Goal: Task Accomplishment & Management: Manage account settings

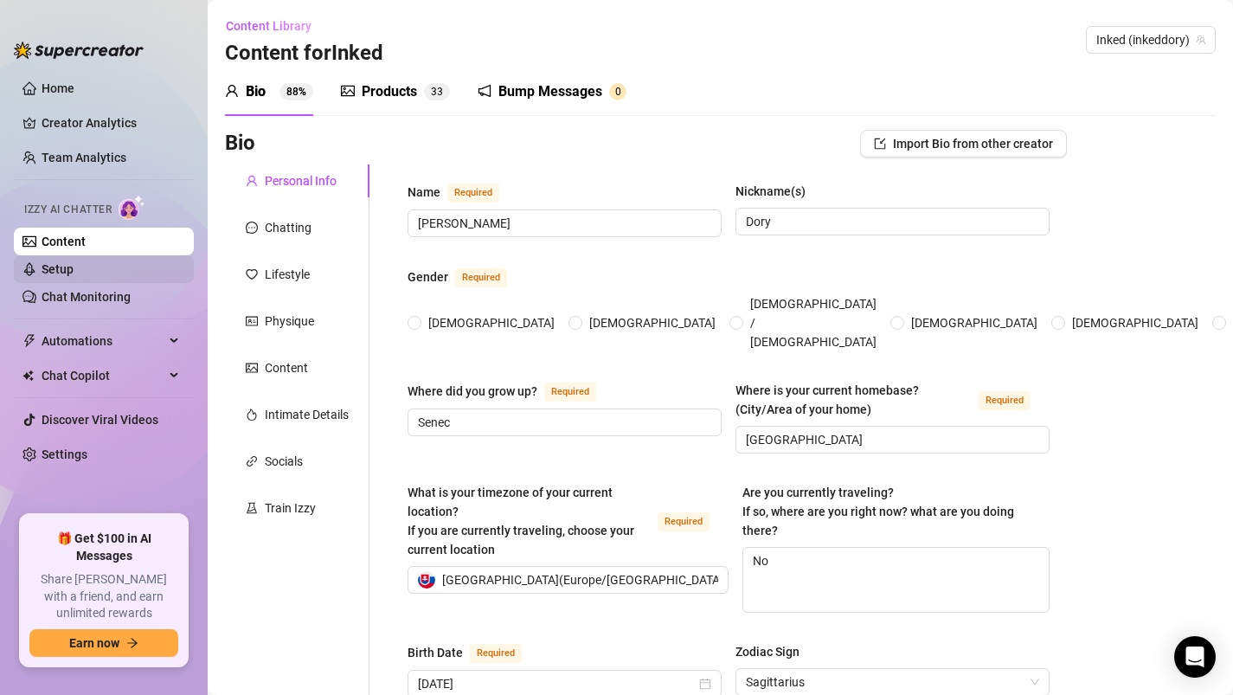
click at [74, 262] on link "Setup" at bounding box center [58, 269] width 32 height 14
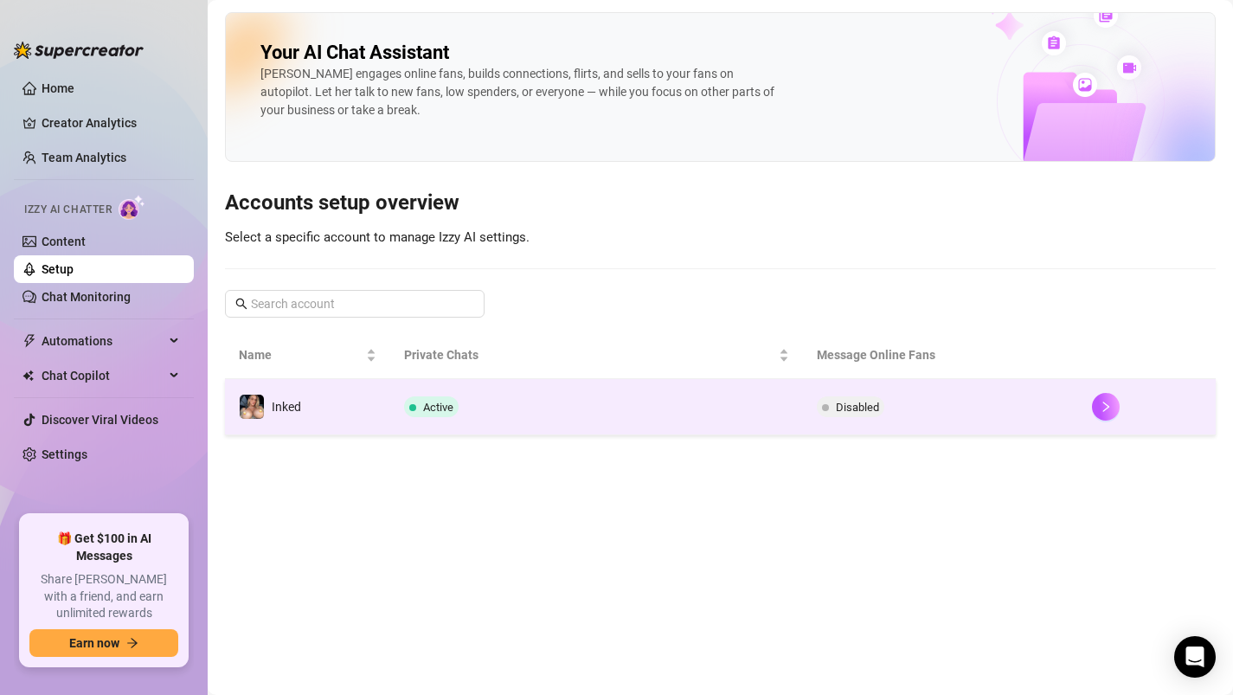
click at [554, 429] on td "Active" at bounding box center [596, 407] width 413 height 56
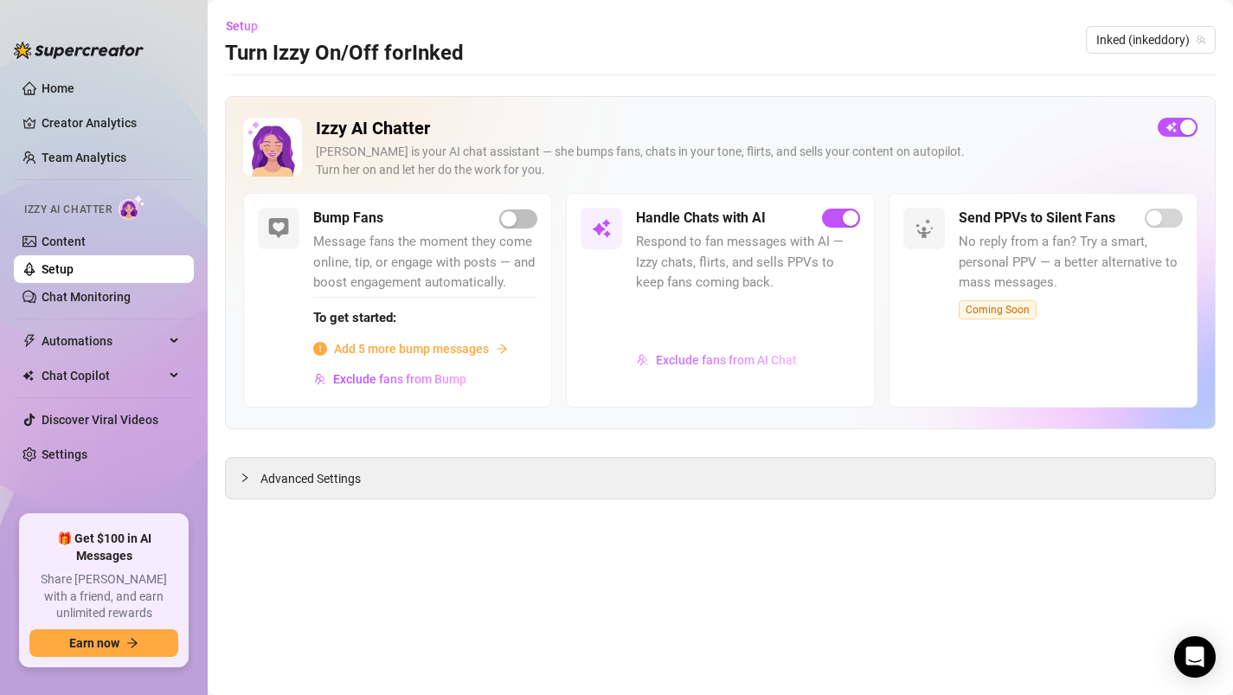
click at [687, 358] on span "Exclude fans from AI Chat" at bounding box center [726, 360] width 141 height 14
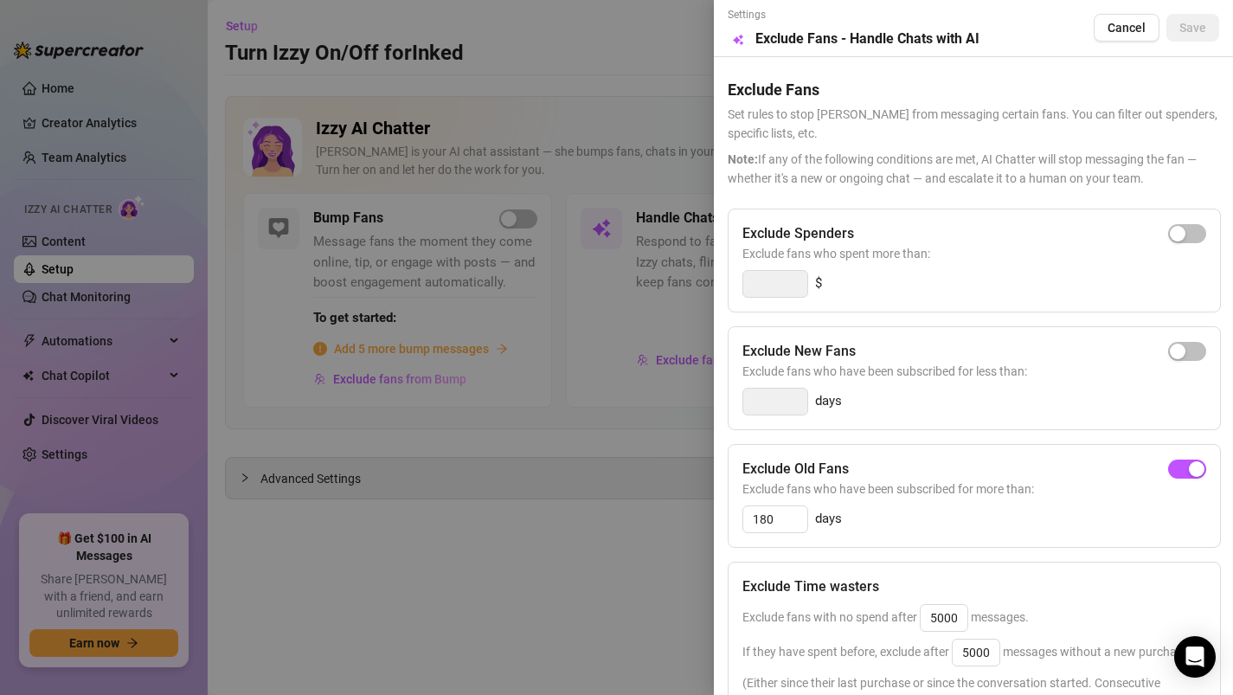
scroll to position [195, 0]
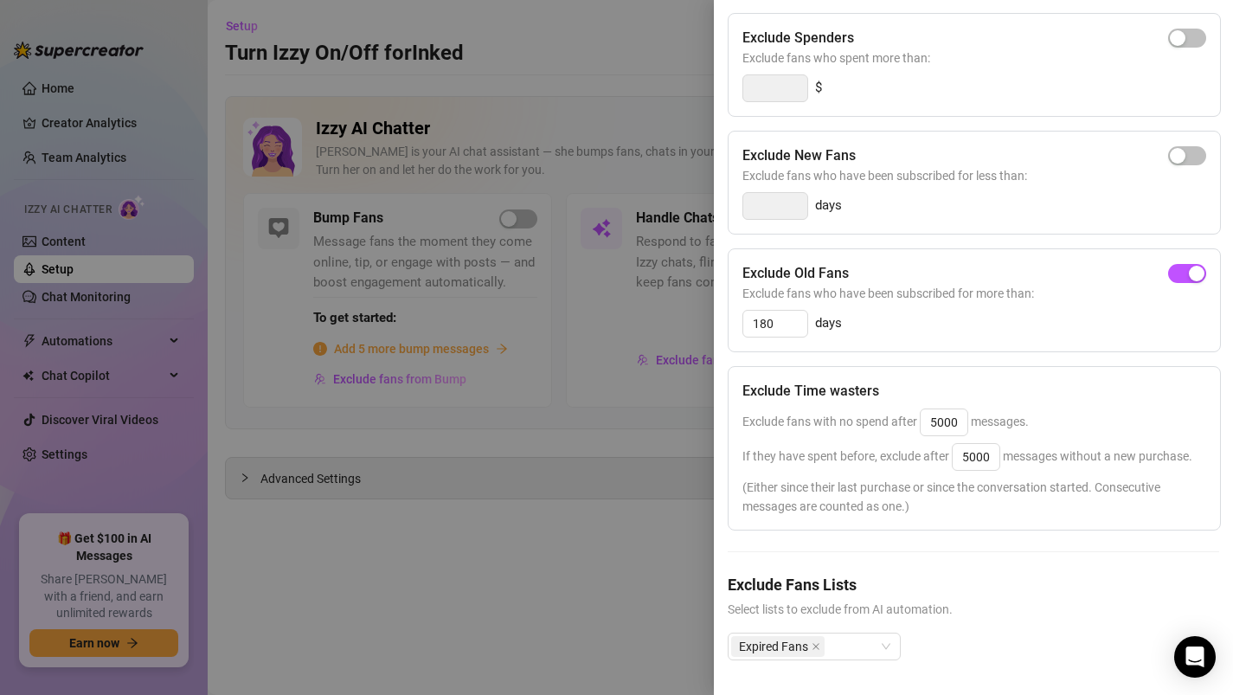
click at [628, 612] on div at bounding box center [616, 347] width 1233 height 695
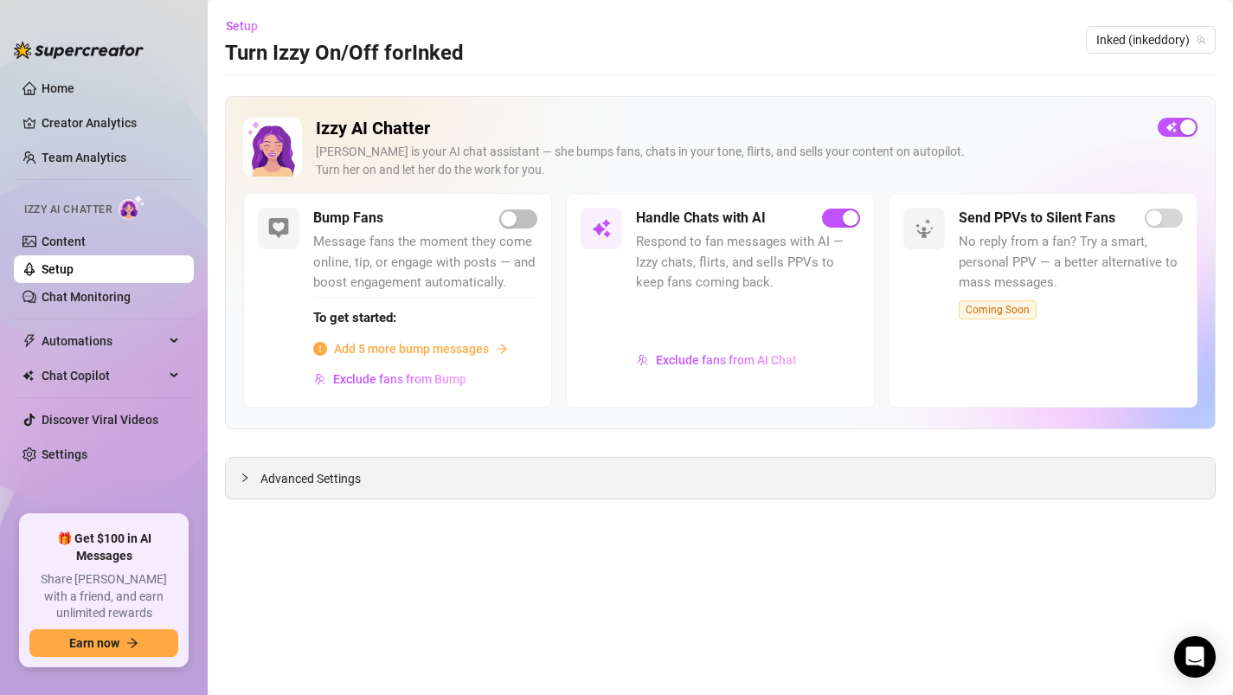
click at [546, 484] on div "Advanced Settings" at bounding box center [720, 478] width 989 height 41
click at [250, 473] on div at bounding box center [250, 477] width 21 height 19
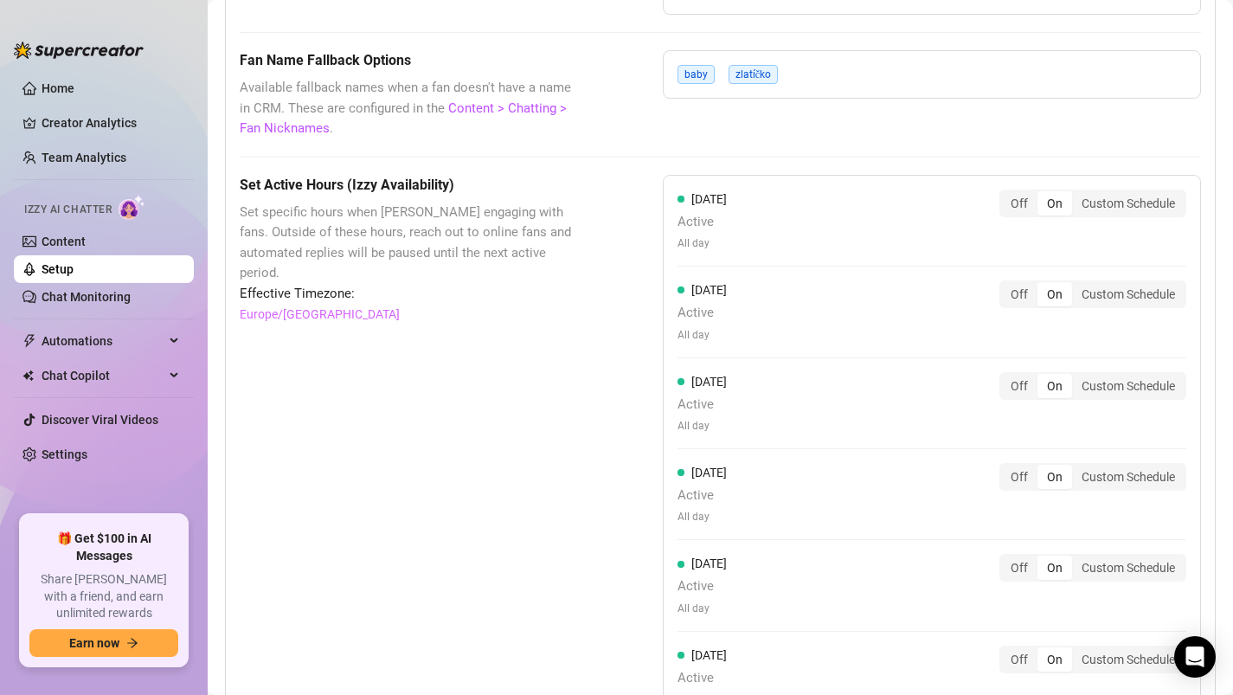
scroll to position [1485, 0]
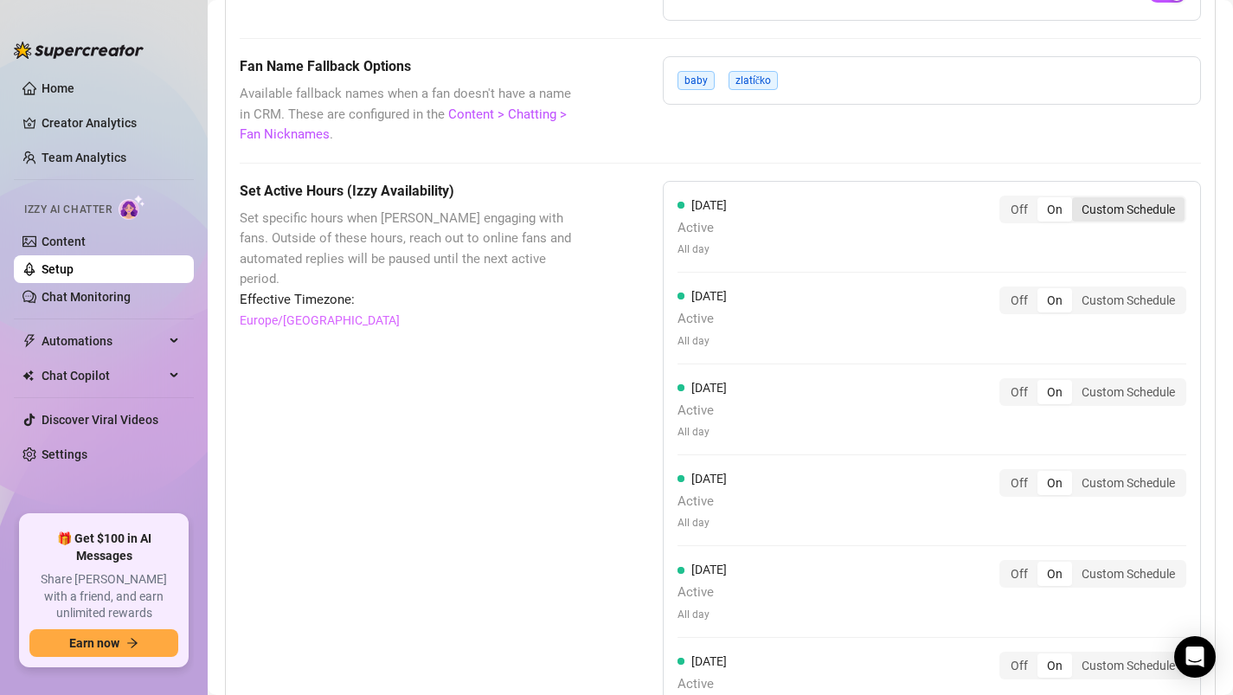
click at [1118, 210] on div "Custom Schedule" at bounding box center [1128, 209] width 112 height 24
click at [1076, 200] on input "Custom Schedule" at bounding box center [1076, 200] width 0 height 0
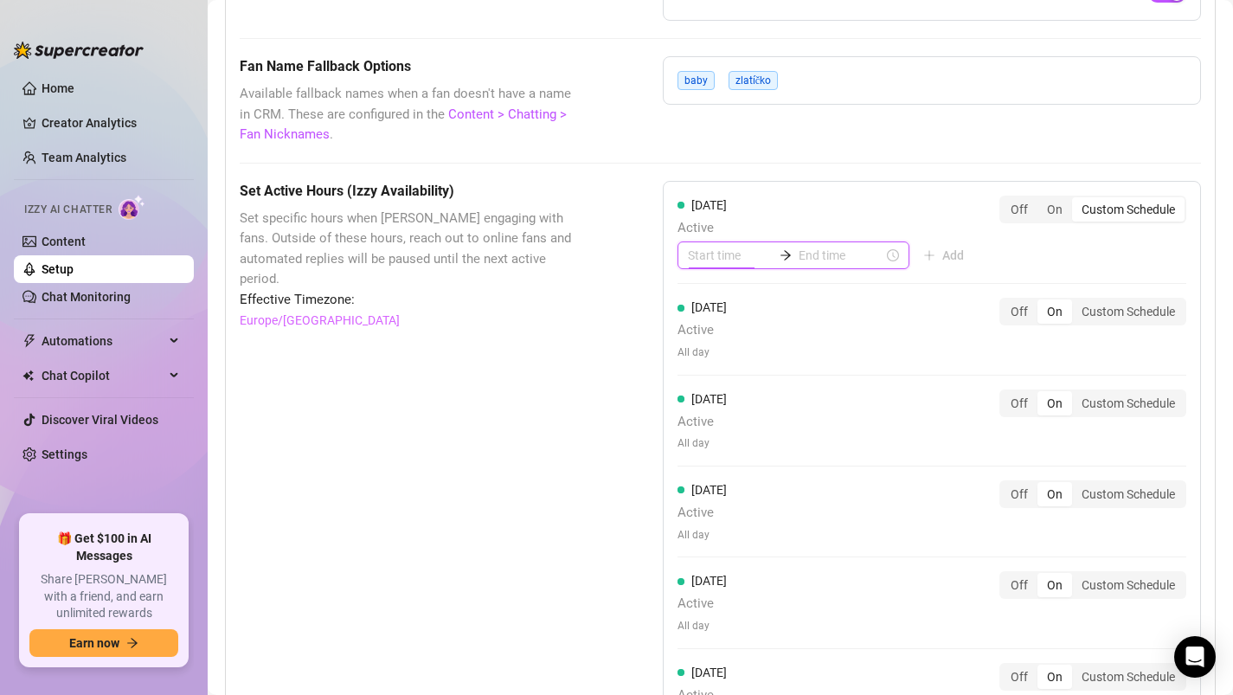
click at [702, 256] on input at bounding box center [730, 255] width 85 height 19
click at [703, 462] on div "07" at bounding box center [702, 471] width 42 height 24
type input "07:00"
click at [814, 251] on input at bounding box center [840, 255] width 85 height 19
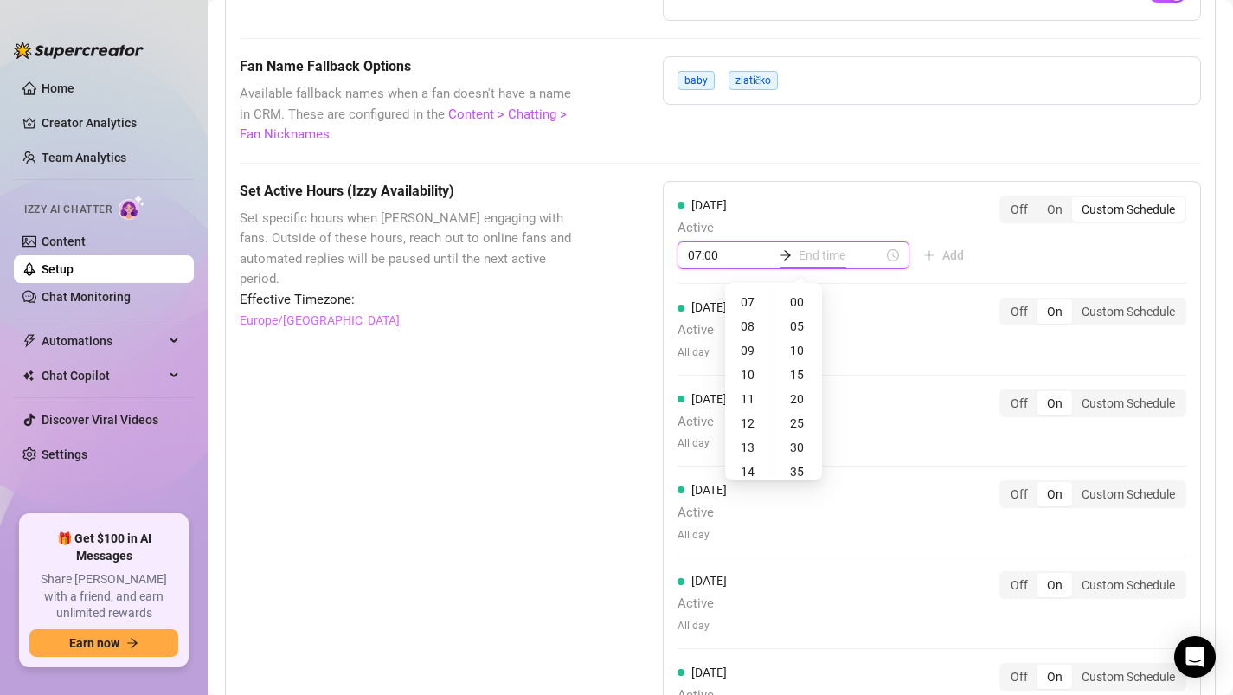
type input "07:00"
click at [747, 349] on div "02" at bounding box center [749, 350] width 42 height 24
type input "02:00"
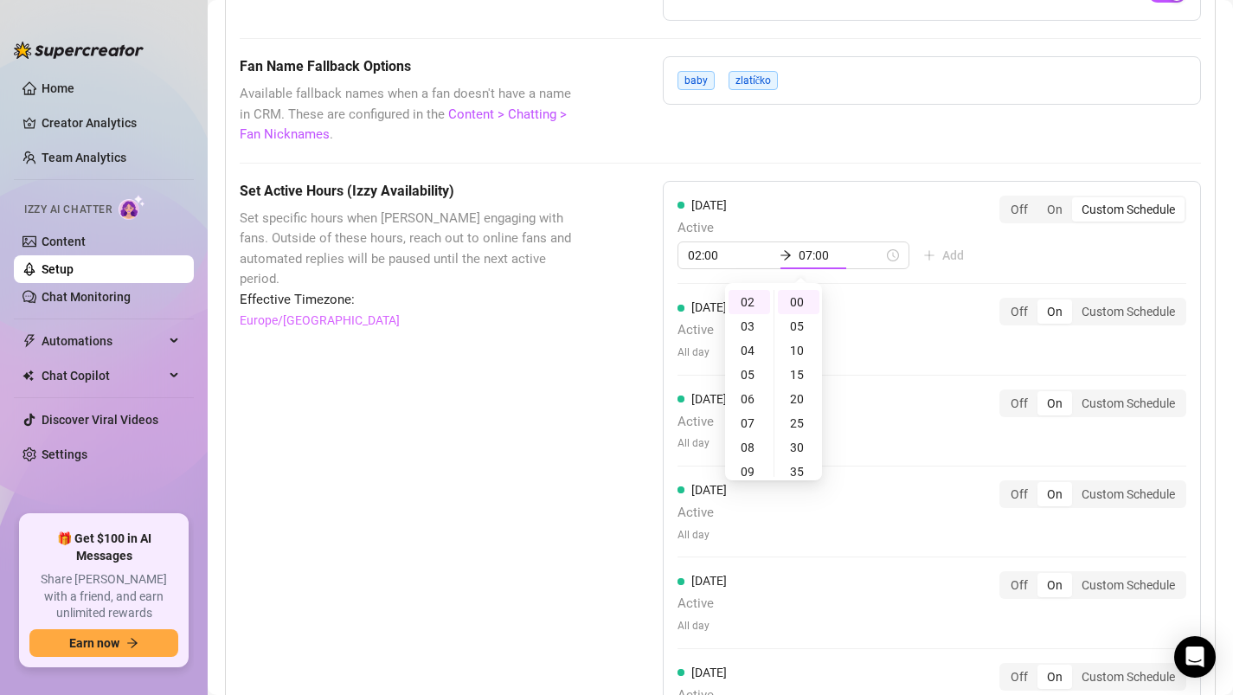
click at [888, 349] on div "[DATE] Active 02:00 07:00 Add Off On Custom Schedule [DATE] Active All day Off …" at bounding box center [932, 513] width 538 height 665
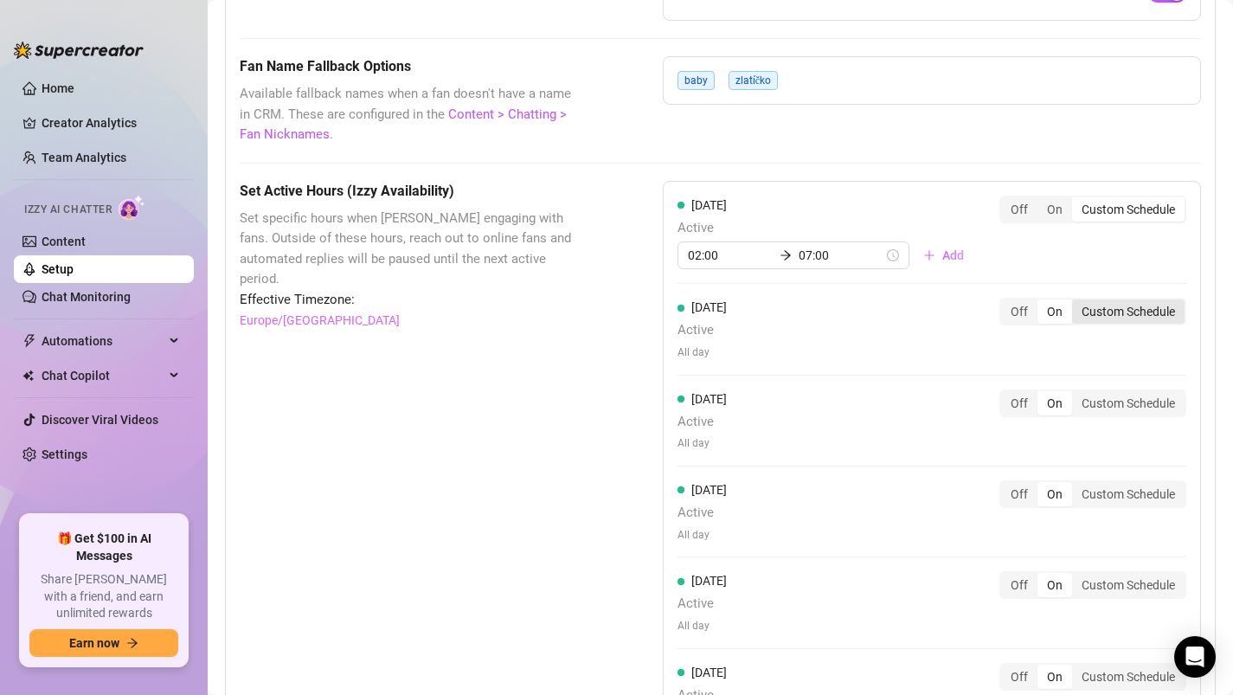
click at [1131, 311] on div "Custom Schedule" at bounding box center [1128, 311] width 112 height 24
click at [1076, 302] on input "Custom Schedule" at bounding box center [1076, 302] width 0 height 0
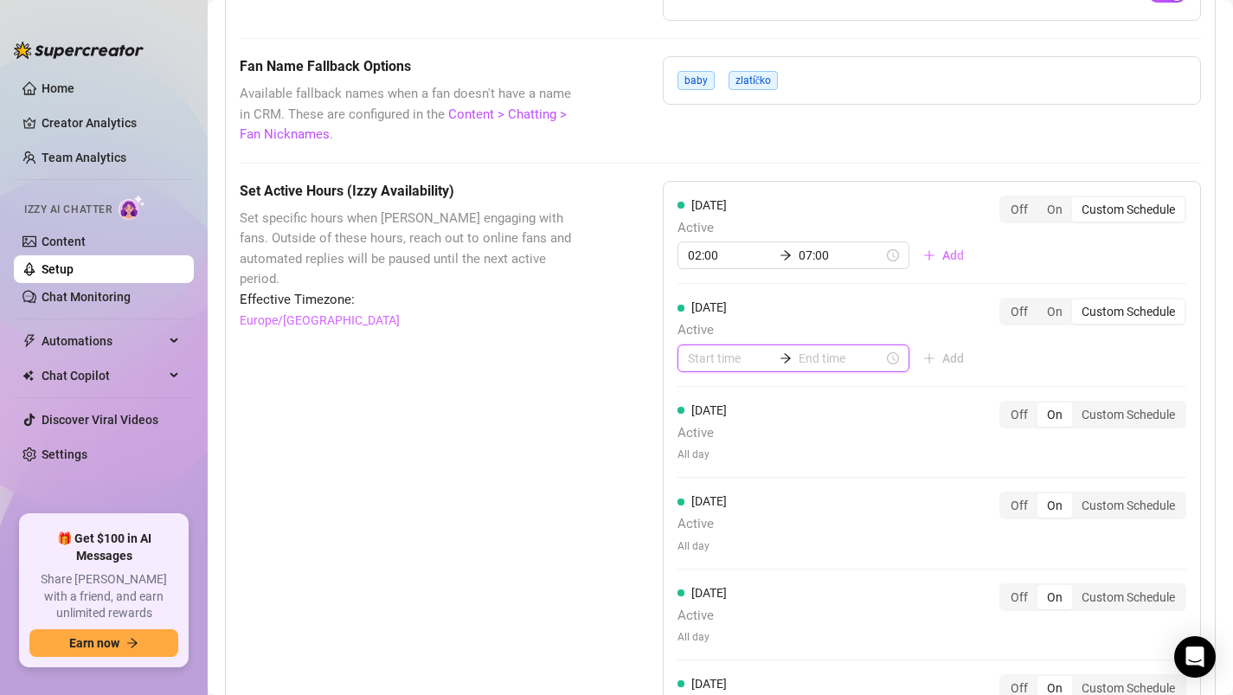
click at [712, 358] on input at bounding box center [730, 358] width 85 height 19
type input "01:00"
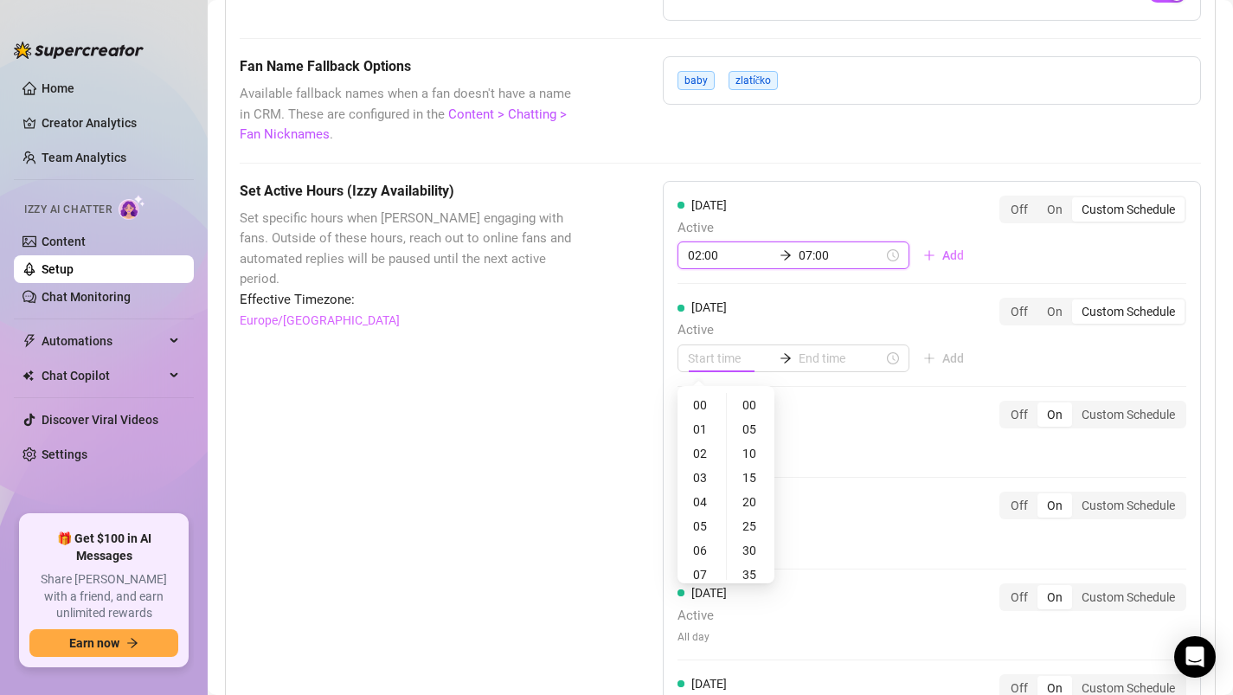
click at [807, 263] on input "07:00" at bounding box center [840, 255] width 85 height 19
click at [701, 260] on input "02:00" at bounding box center [730, 255] width 85 height 19
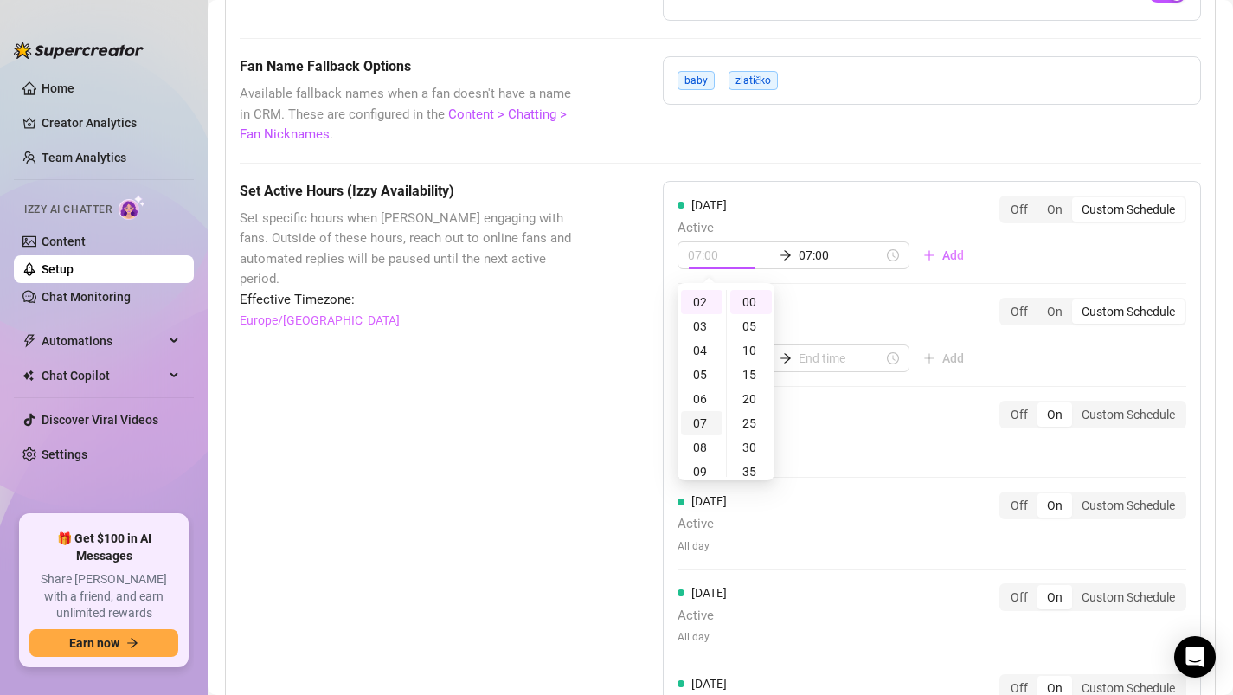
click at [698, 418] on div "07" at bounding box center [702, 423] width 42 height 24
type input "07:00"
click at [798, 251] on input "07:00" at bounding box center [840, 255] width 85 height 19
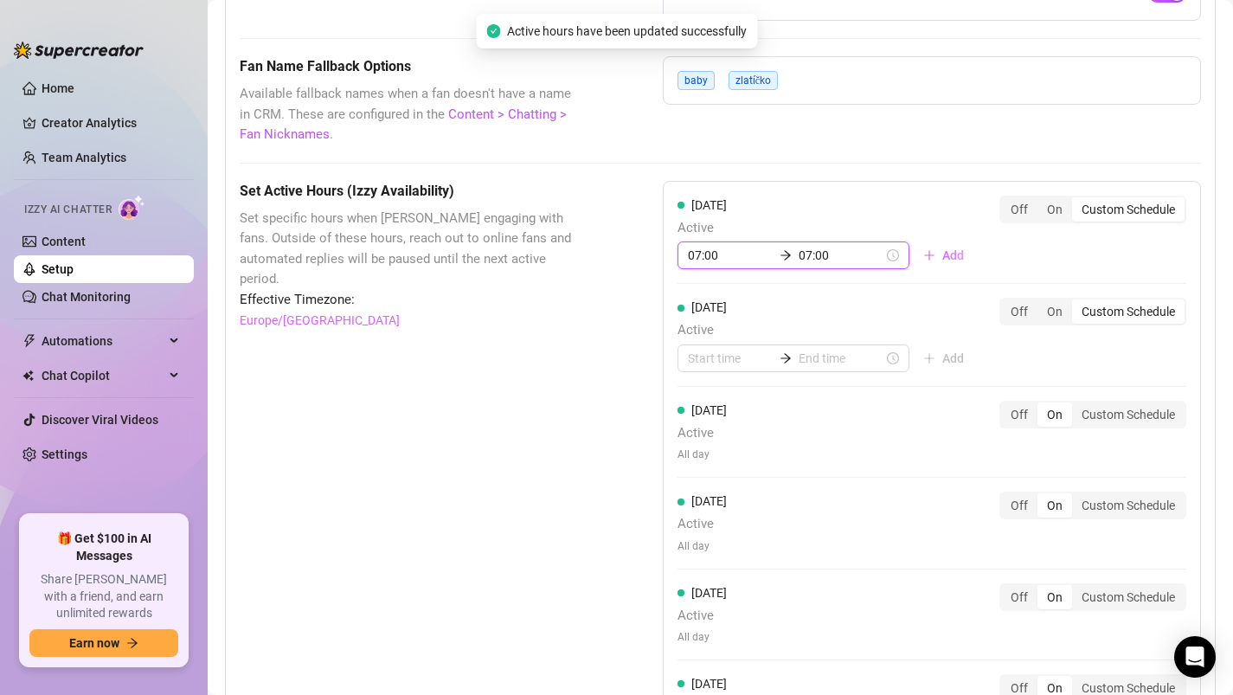
click at [798, 263] on input "07:00" at bounding box center [840, 255] width 85 height 19
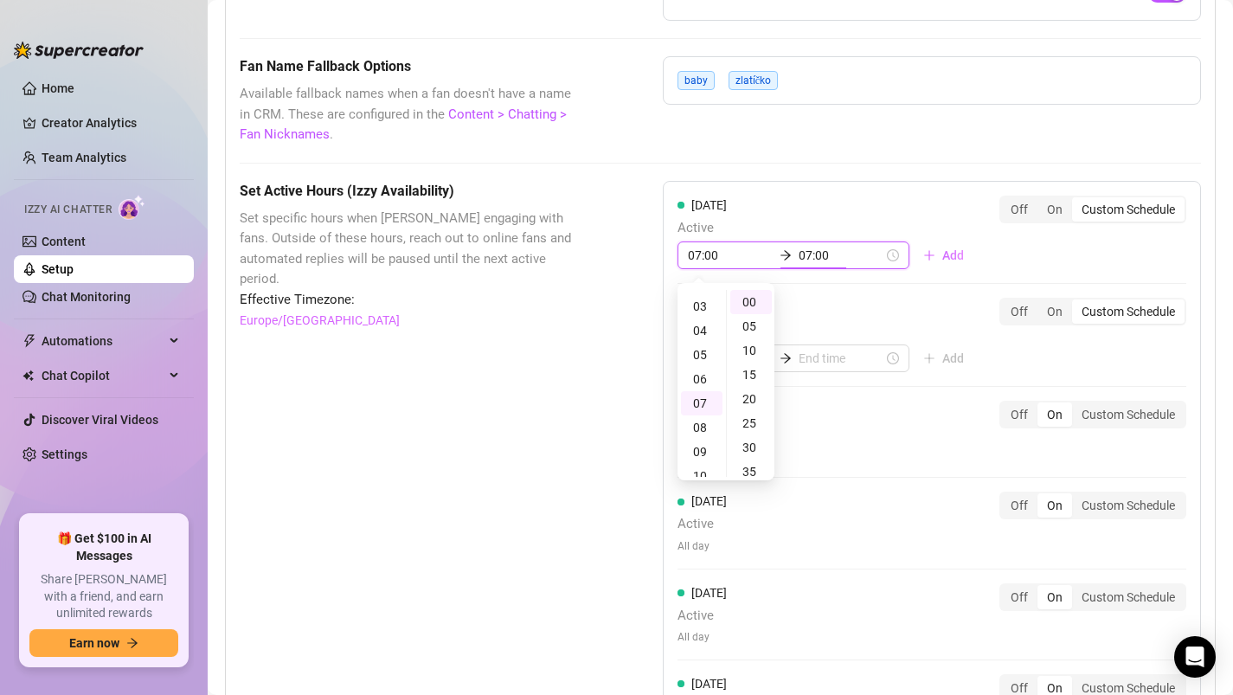
scroll to position [0, 0]
click at [699, 351] on div "02" at bounding box center [702, 350] width 42 height 24
type input "02:00"
click at [701, 297] on div "02" at bounding box center [702, 302] width 42 height 24
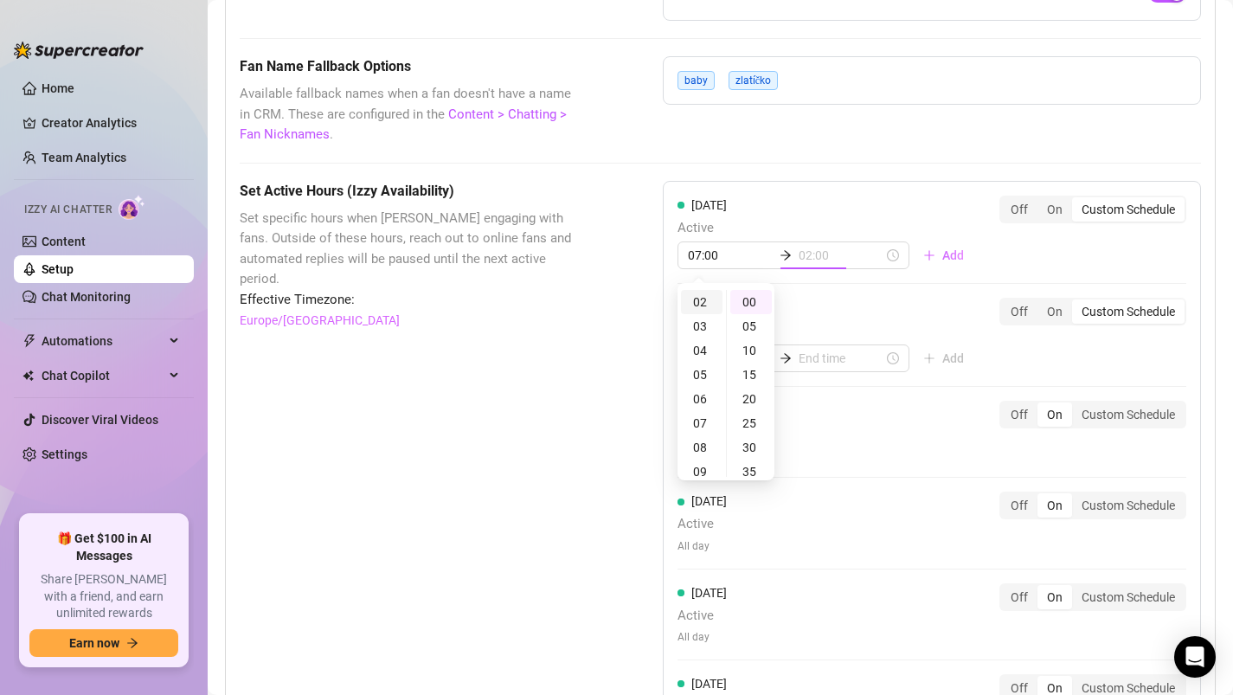
click at [701, 297] on div "02" at bounding box center [702, 302] width 42 height 24
click at [879, 301] on div "[DATE] Active Add" at bounding box center [827, 335] width 300 height 74
click at [724, 252] on input "02:00" at bounding box center [730, 255] width 85 height 19
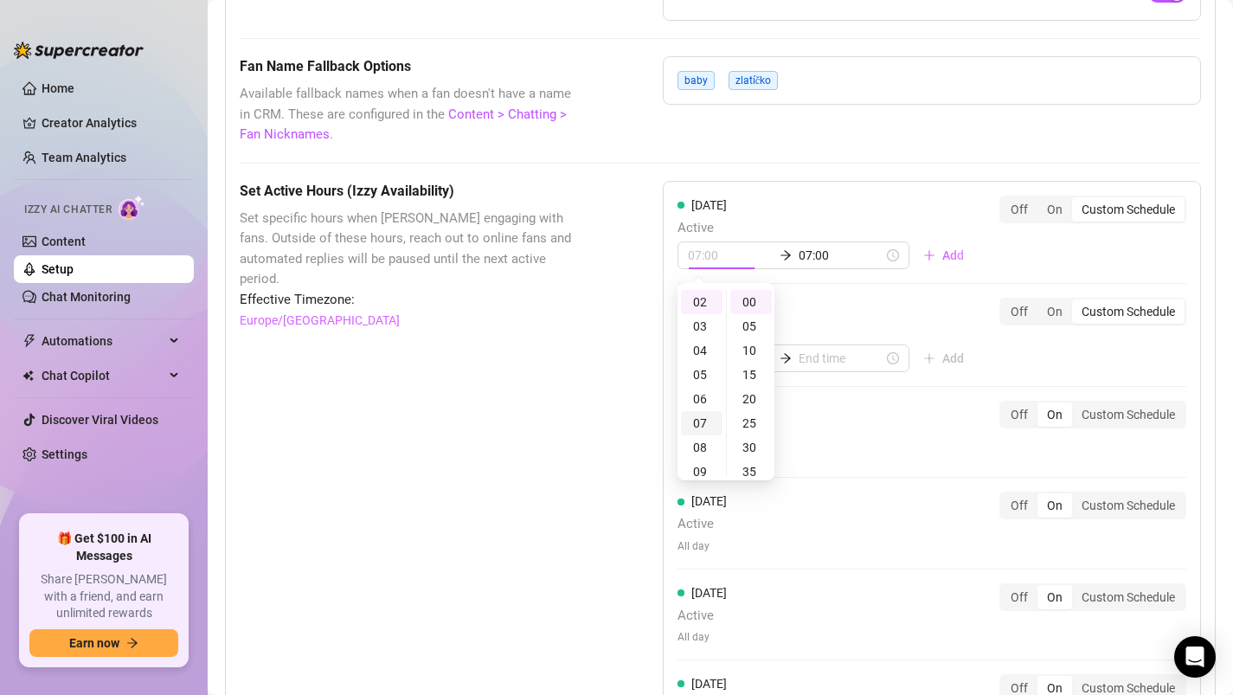
click at [693, 420] on div "07" at bounding box center [702, 423] width 42 height 24
type input "07:00"
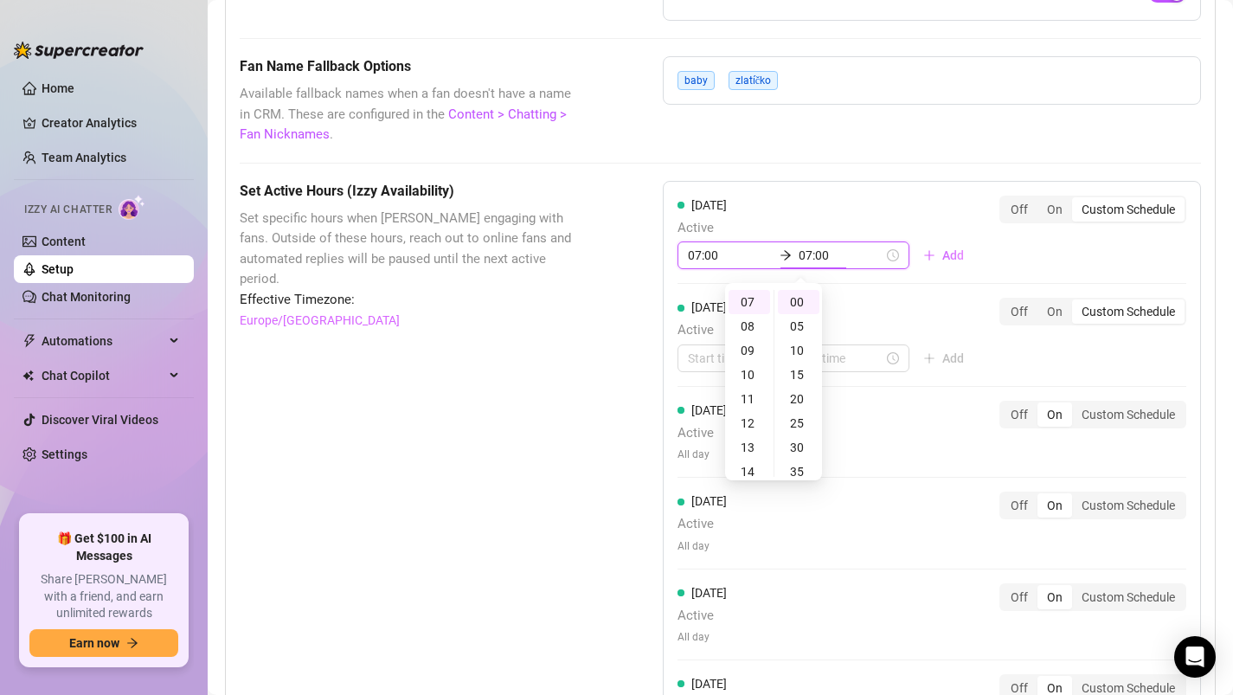
click at [798, 246] on input "07:00" at bounding box center [840, 255] width 85 height 19
click at [745, 302] on div "23" at bounding box center [749, 302] width 42 height 24
type input "23:55"
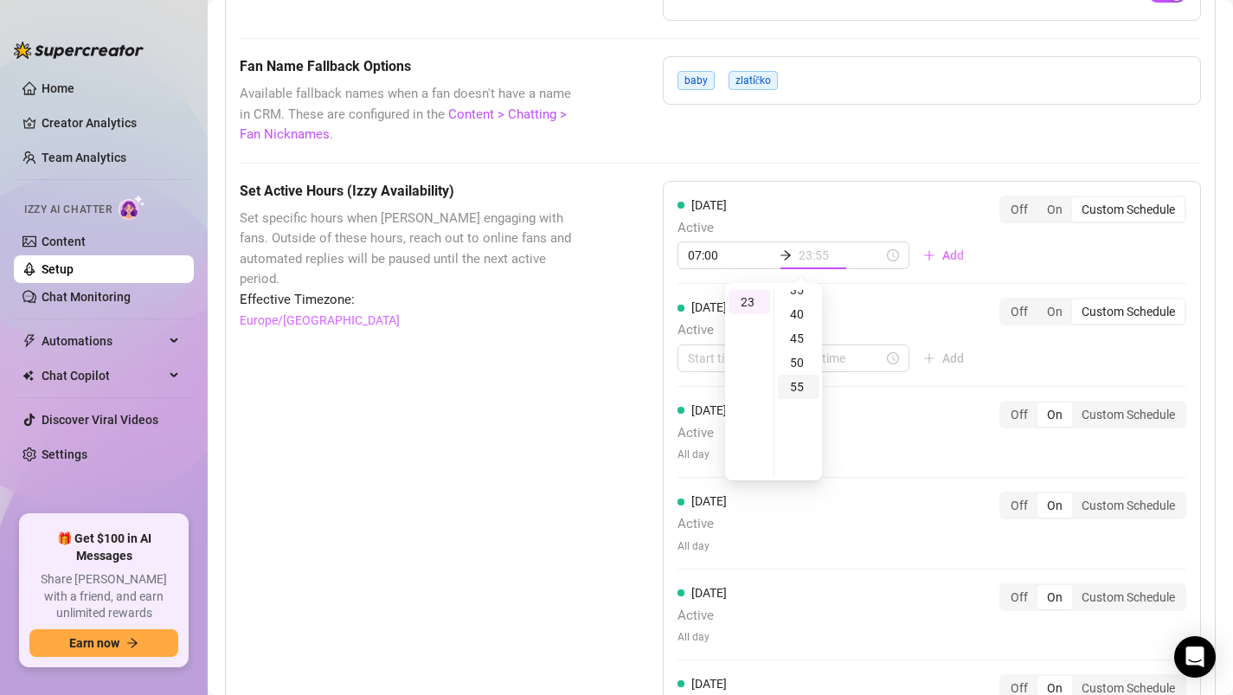
click at [798, 392] on div "55" at bounding box center [799, 387] width 42 height 24
click at [968, 246] on div "[DATE] Active 07:00 23:55 Add Off On Custom Schedule" at bounding box center [931, 232] width 509 height 74
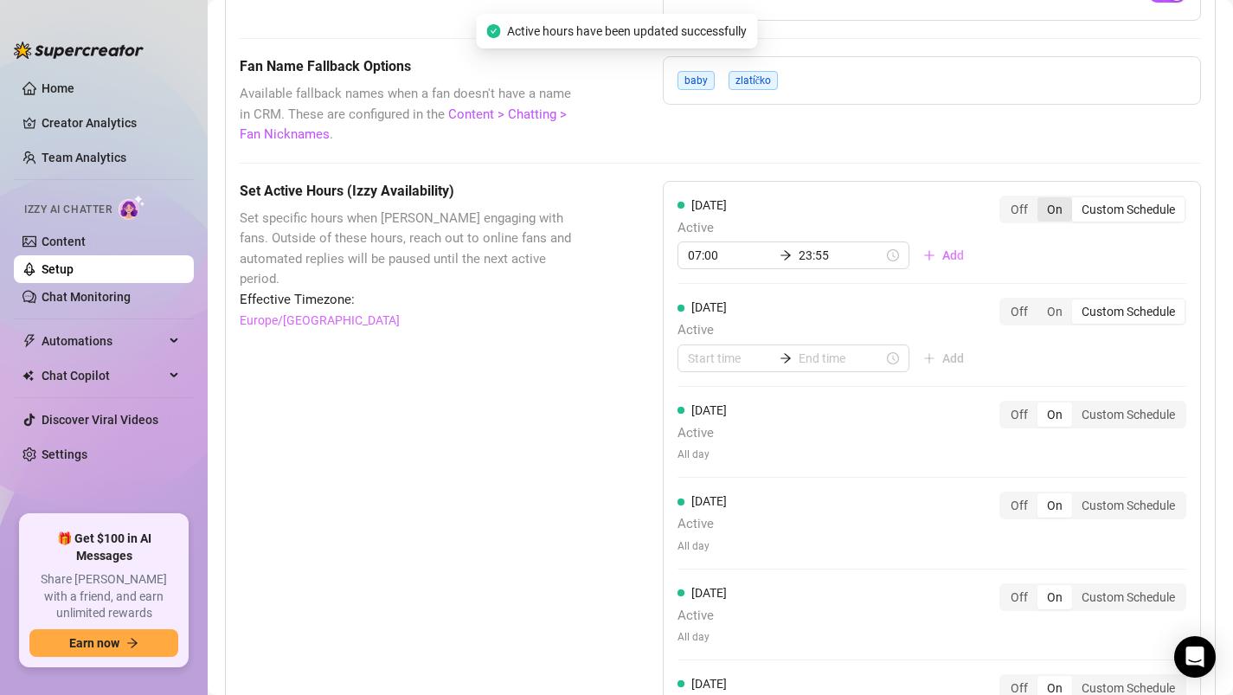
click at [1054, 210] on div "On" at bounding box center [1054, 209] width 35 height 24
click at [1041, 200] on input "On" at bounding box center [1041, 200] width 0 height 0
